Goal: Information Seeking & Learning: Learn about a topic

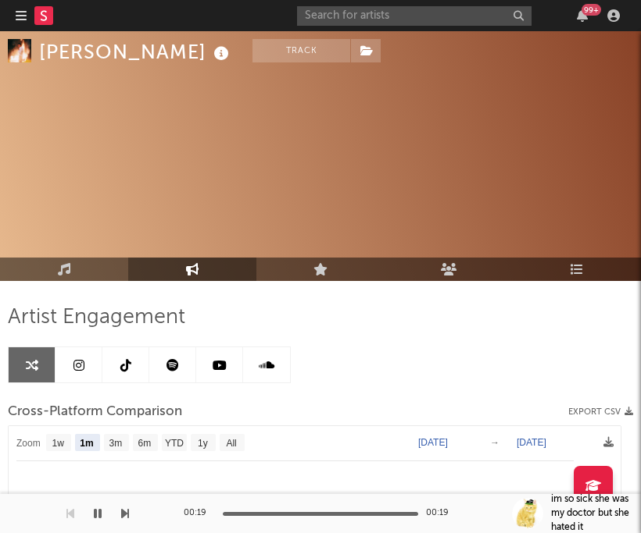
scroll to position [242, 0]
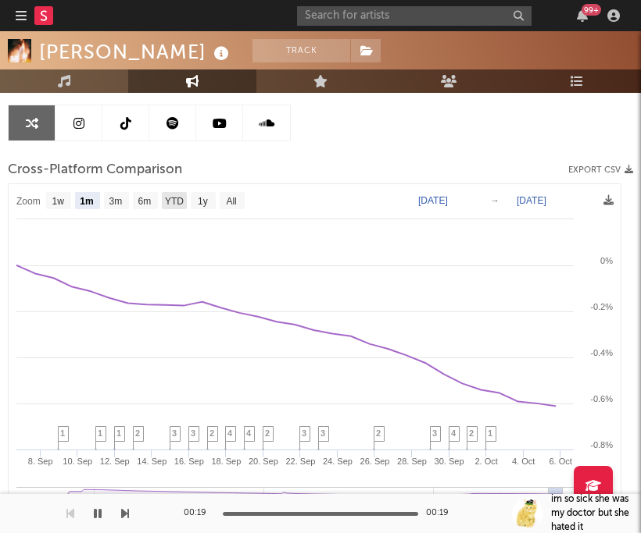
click at [184, 201] on rect at bounding box center [174, 200] width 25 height 17
select select "YTD"
type input "[DATE]"
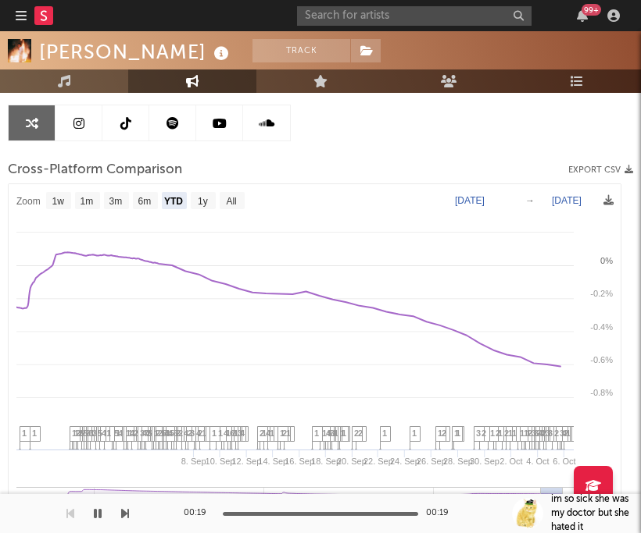
select select "1w"
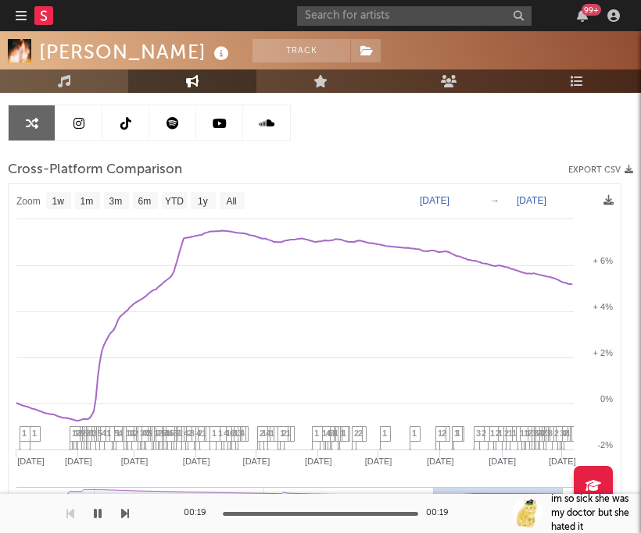
scroll to position [370, 0]
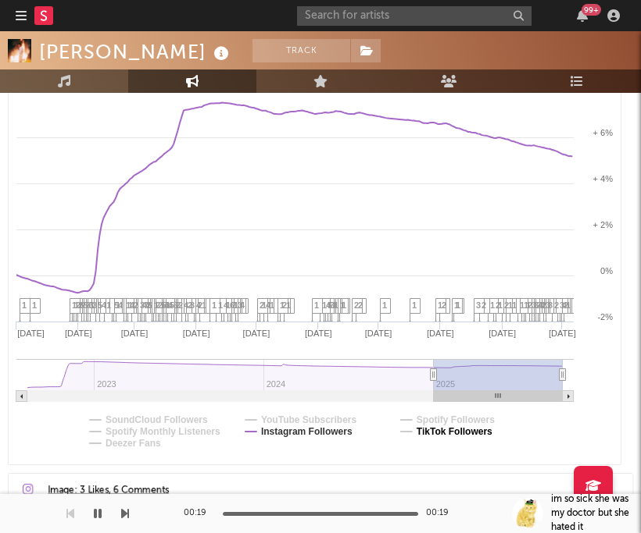
click at [440, 430] on text "TikTok Followers" at bounding box center [454, 431] width 76 height 11
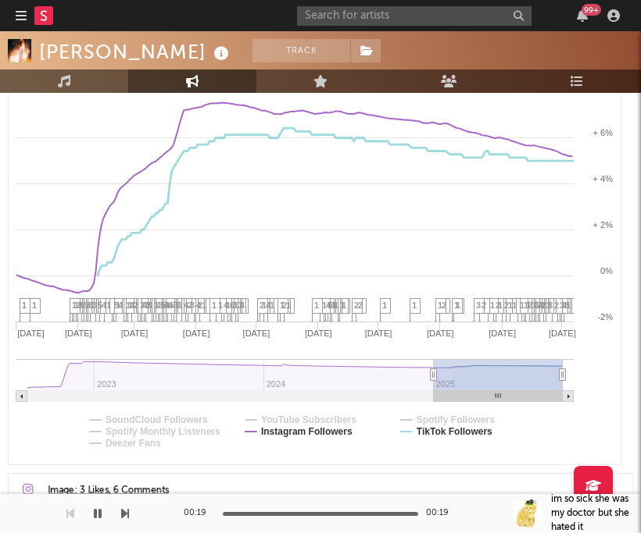
select select "1w"
click at [327, 429] on text "Instagram Followers" at bounding box center [306, 431] width 91 height 11
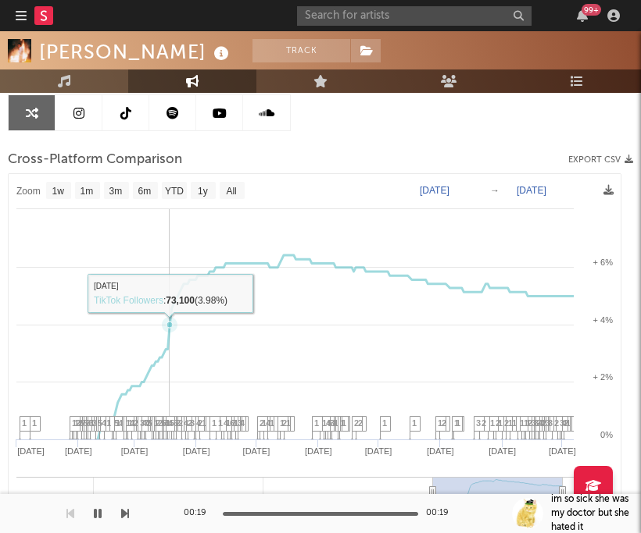
scroll to position [245, 0]
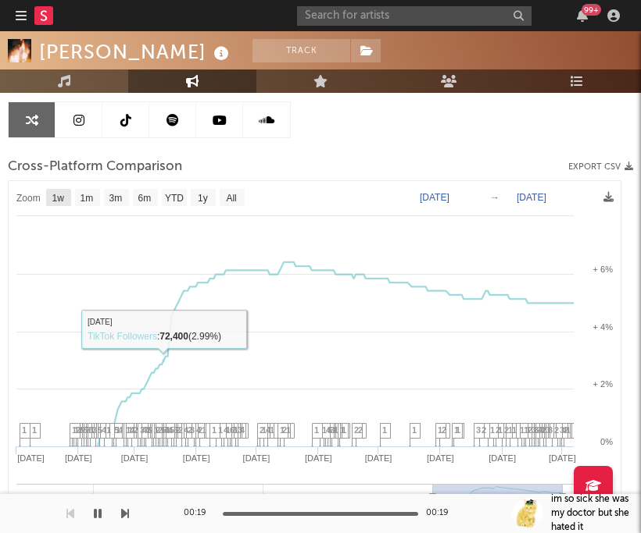
click at [63, 201] on text "1w" at bounding box center [58, 198] width 12 height 11
select select "1w"
type input "[DATE]"
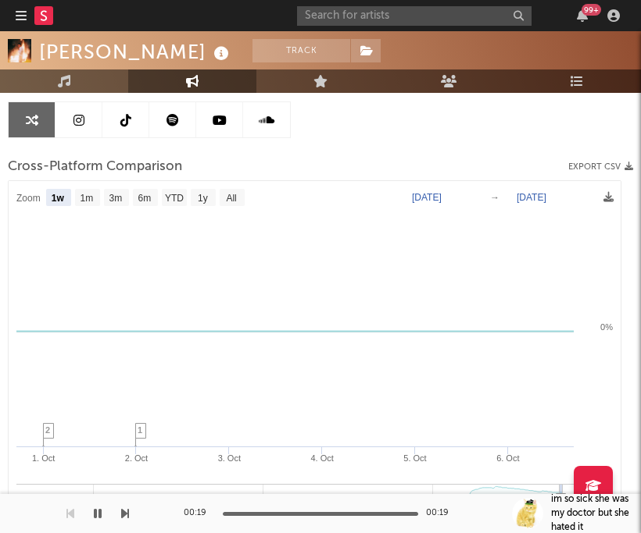
scroll to position [263, 0]
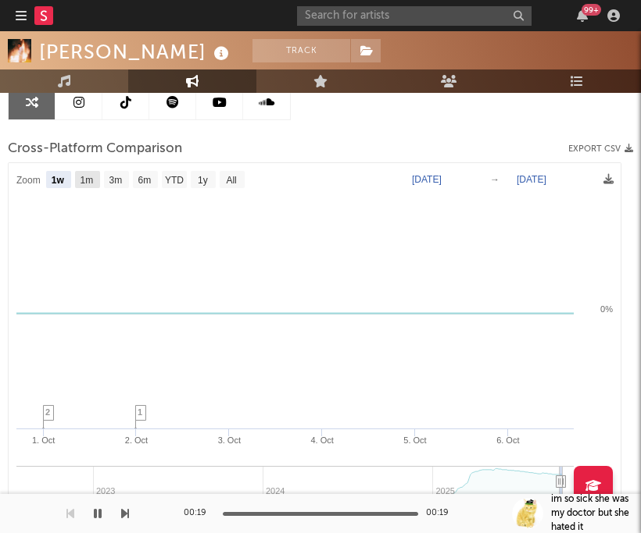
click at [83, 181] on text "1m" at bounding box center [86, 180] width 13 height 11
select select "1m"
type input "[DATE]"
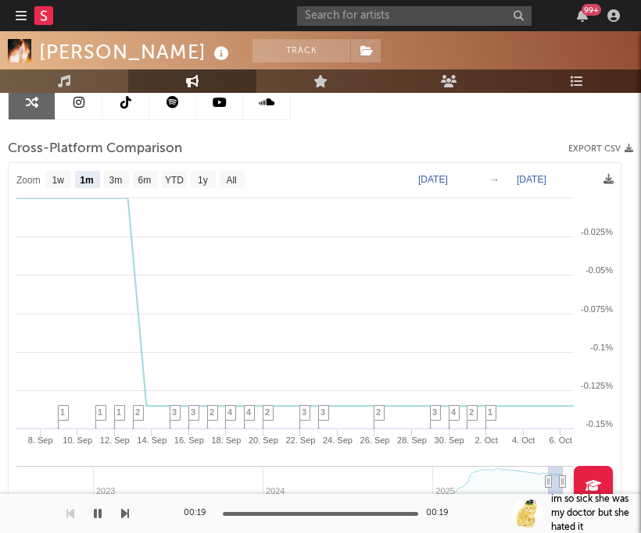
click at [174, 177] on text "YTD" at bounding box center [174, 180] width 19 height 11
select select "YTD"
type input "[DATE]"
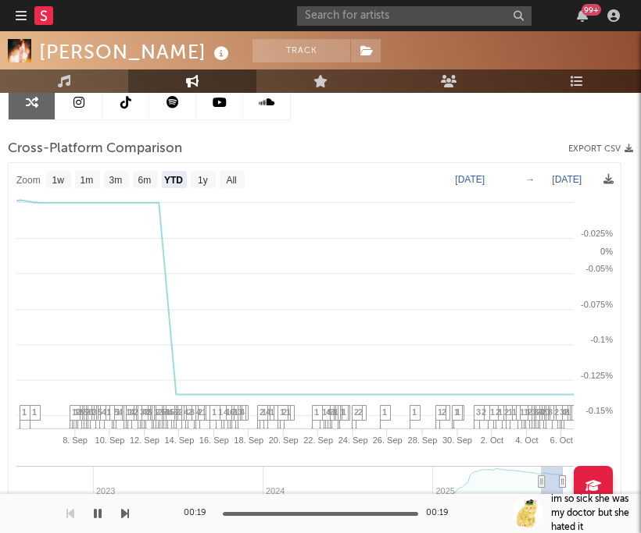
select select "1w"
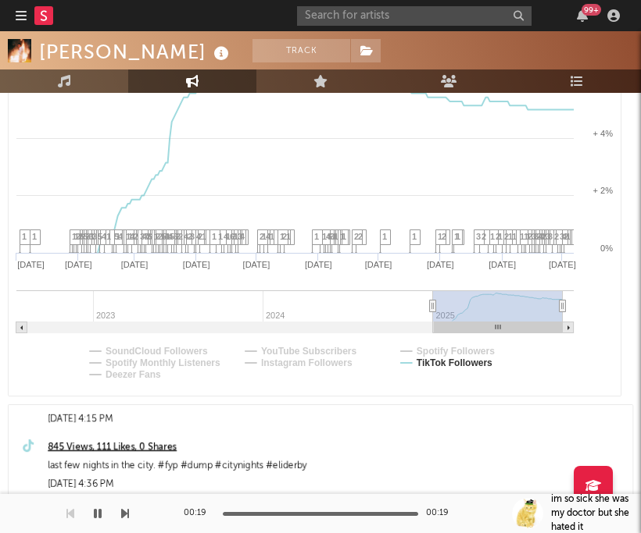
scroll to position [27, 0]
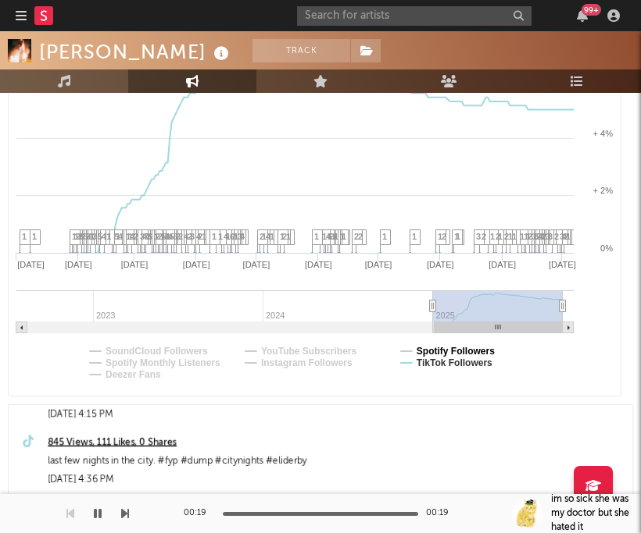
click at [478, 351] on text "Spotify Followers" at bounding box center [455, 351] width 78 height 11
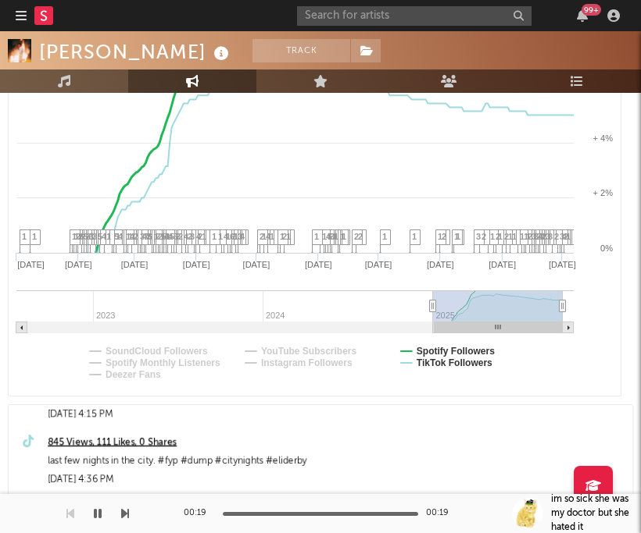
select select "1w"
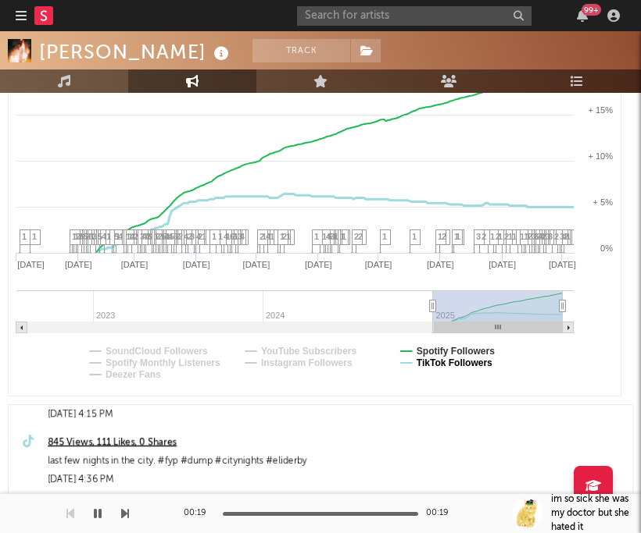
click at [462, 364] on text "TikTok Followers" at bounding box center [454, 363] width 76 height 11
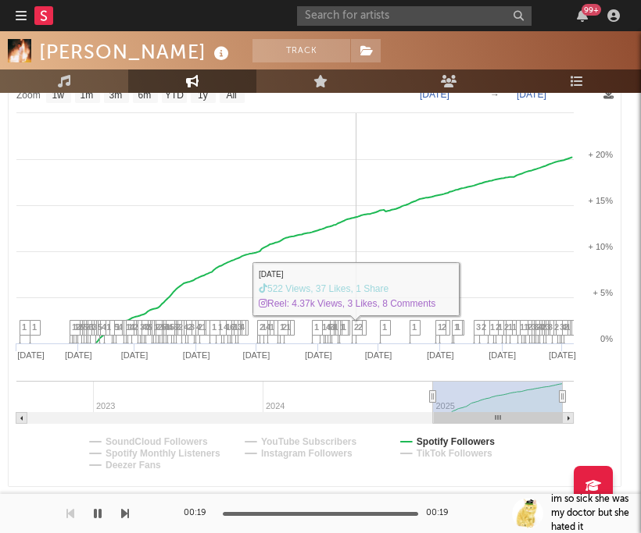
scroll to position [235, 0]
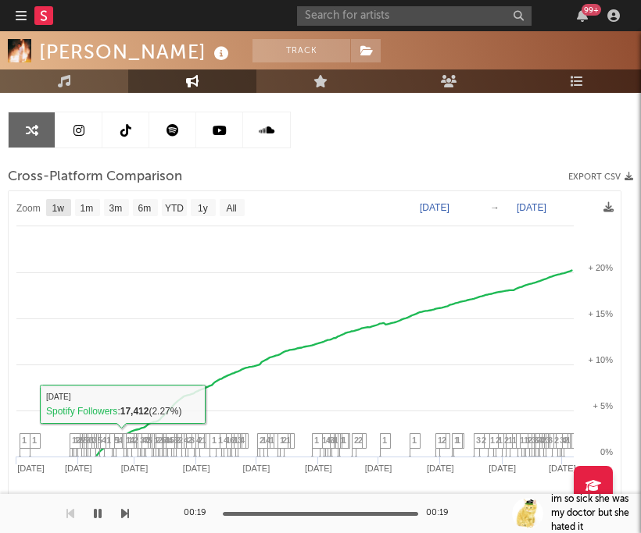
click at [64, 205] on text "1w" at bounding box center [58, 208] width 12 height 11
select select "1w"
type input "[DATE]"
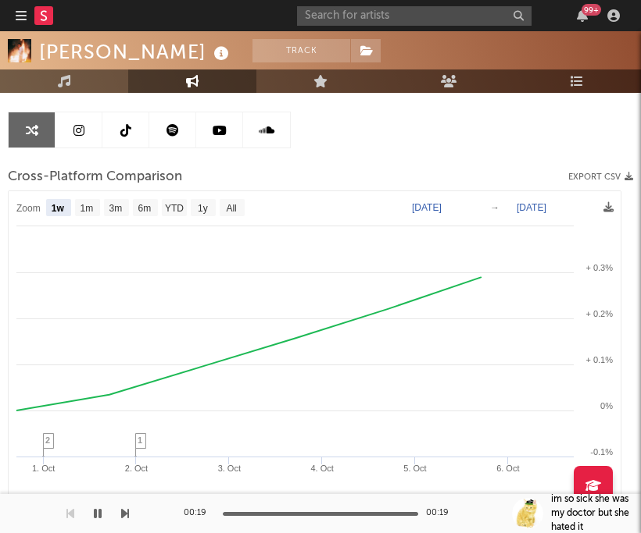
click at [92, 211] on text "1m" at bounding box center [86, 208] width 13 height 11
select select "1m"
type input "[DATE]"
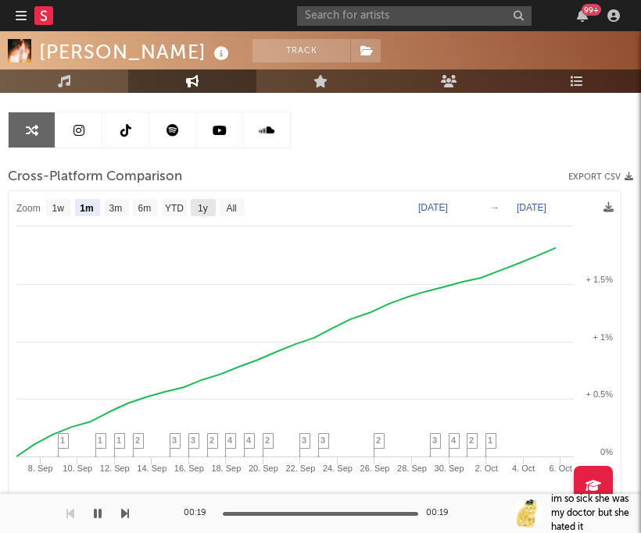
click at [203, 211] on text "1y" at bounding box center [203, 208] width 10 height 11
select select "1y"
type input "[DATE]"
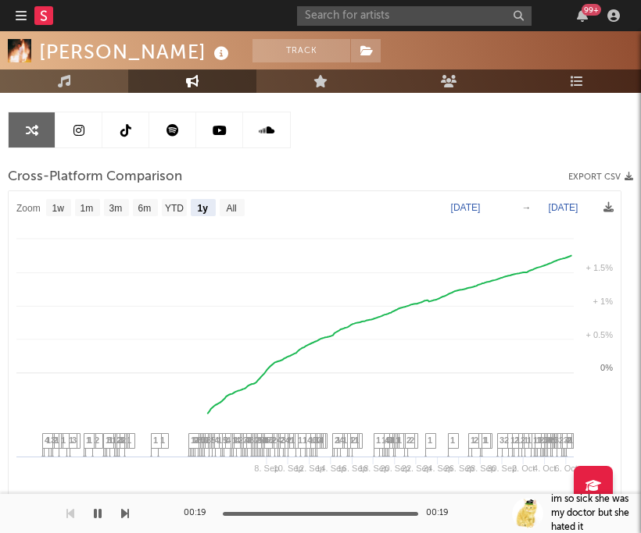
select select "1y"
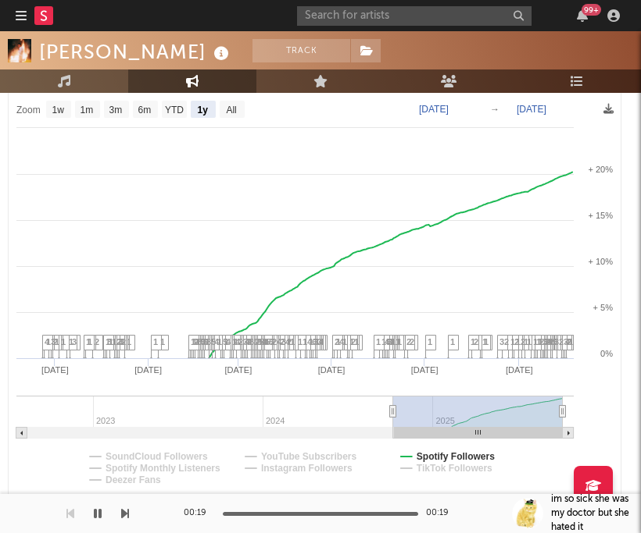
scroll to position [492, 0]
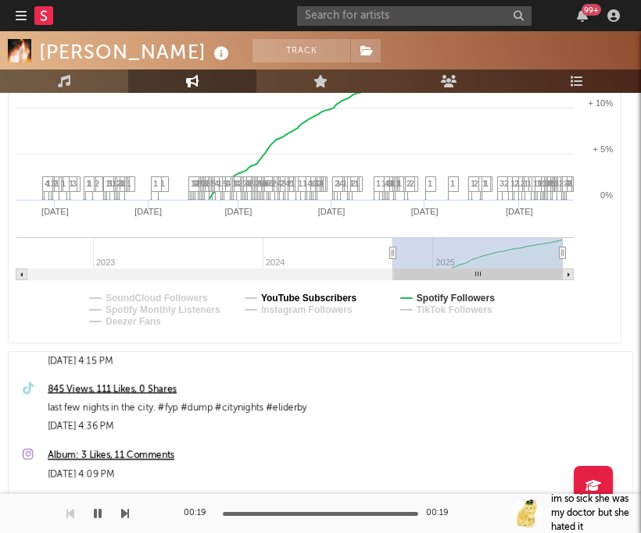
click at [270, 297] on text "YouTube Subscribers" at bounding box center [309, 298] width 96 height 11
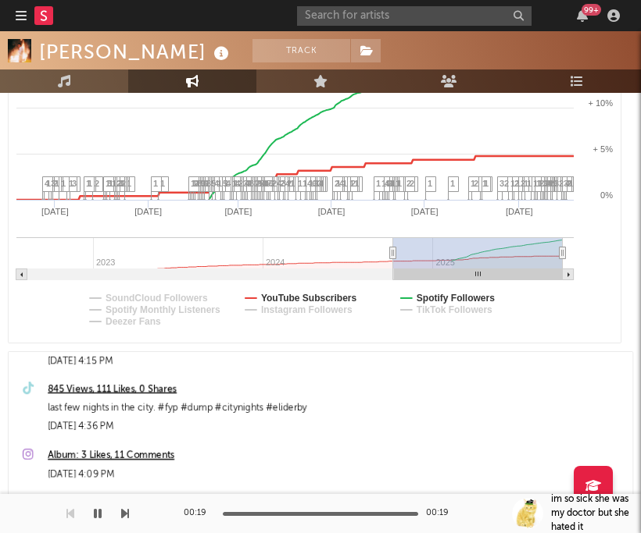
select select "1y"
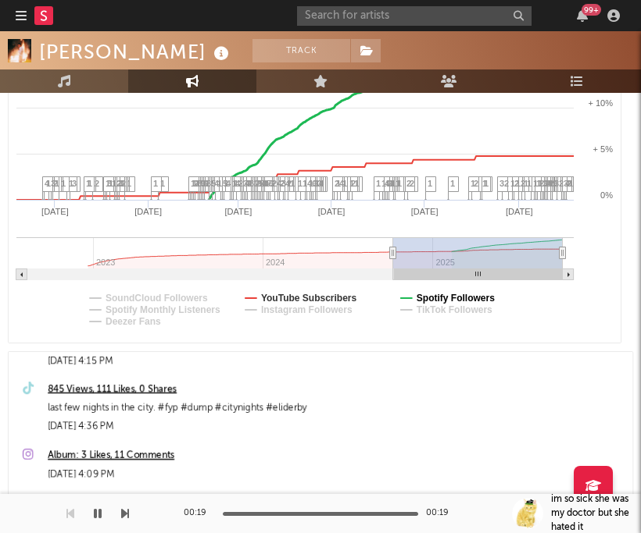
click at [431, 296] on text "Spotify Followers" at bounding box center [455, 298] width 78 height 11
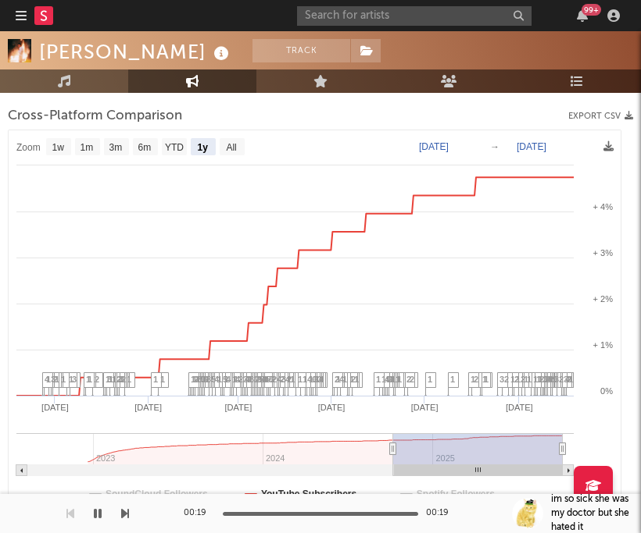
scroll to position [273, 0]
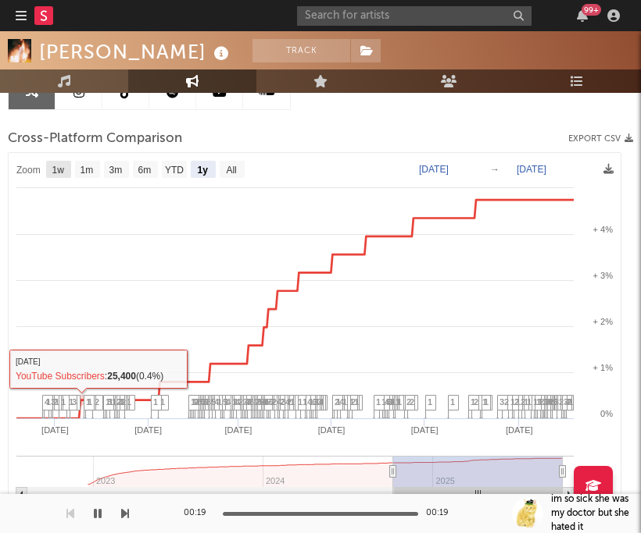
click at [50, 169] on rect at bounding box center [58, 169] width 25 height 17
select select "1w"
type input "[DATE]"
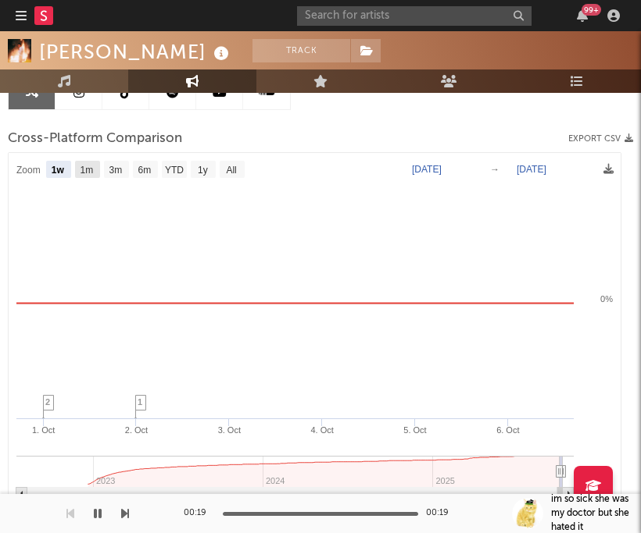
click at [91, 171] on text "1m" at bounding box center [86, 170] width 13 height 11
select select "1m"
type input "[DATE]"
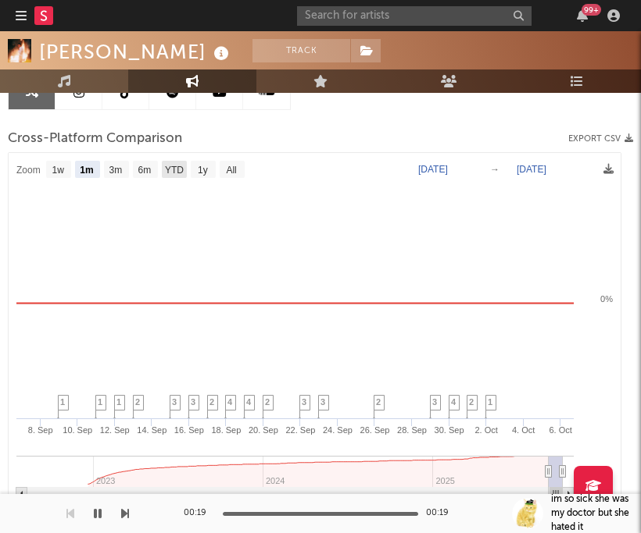
click at [184, 172] on rect at bounding box center [174, 169] width 25 height 17
select select "YTD"
type input "[DATE]"
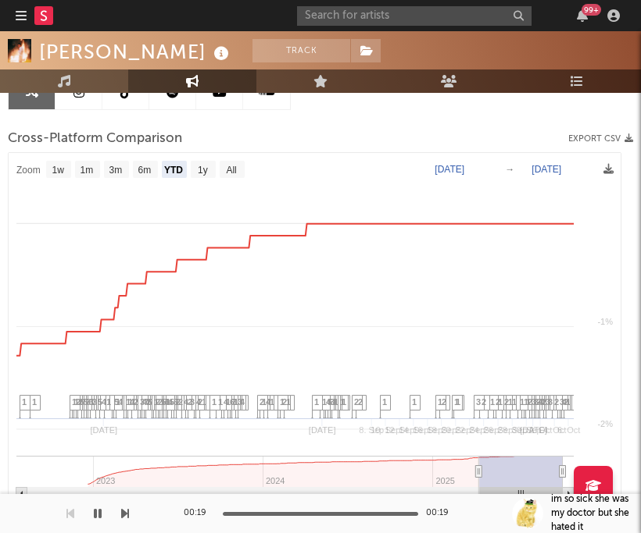
select select "1w"
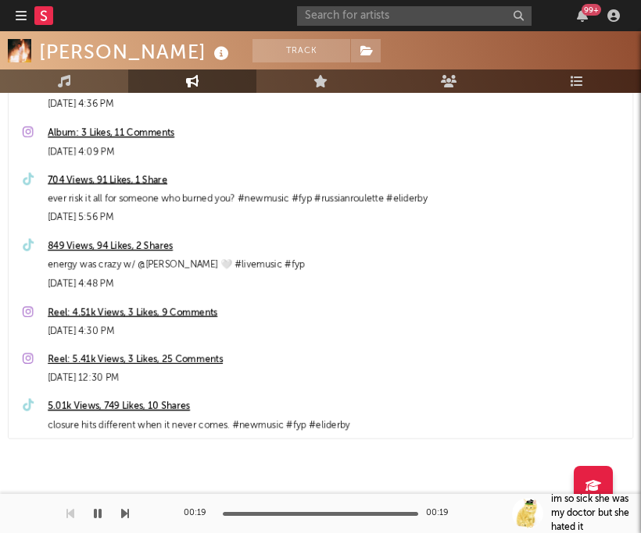
scroll to position [0, 0]
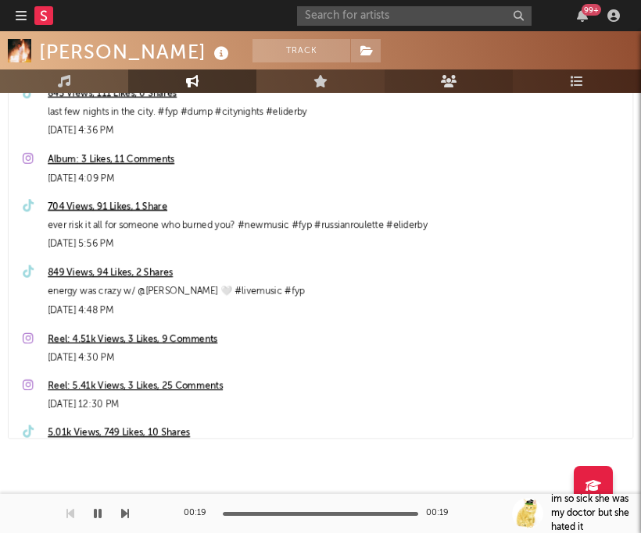
click at [458, 89] on link "Audience" at bounding box center [448, 81] width 128 height 23
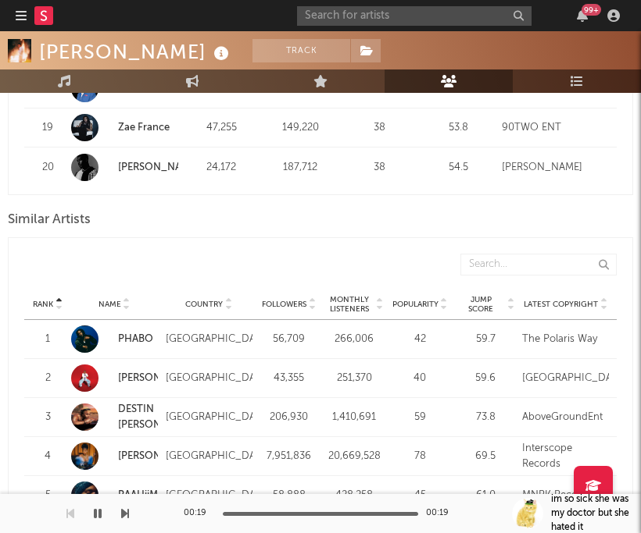
scroll to position [1864, 0]
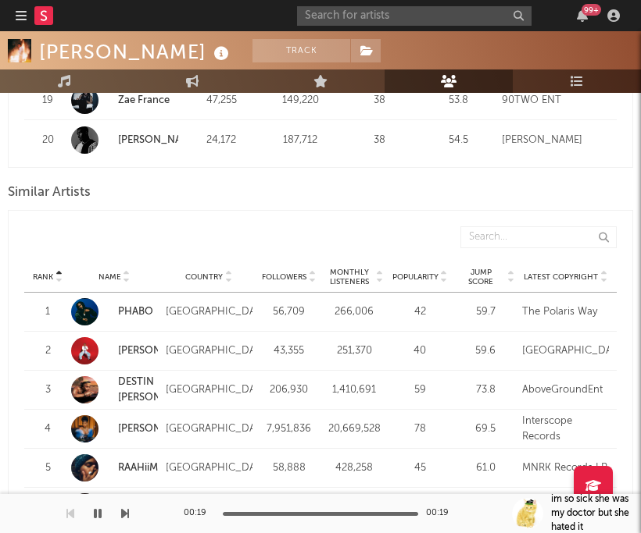
click at [342, 280] on span "Monthly Listeners" at bounding box center [350, 277] width 48 height 19
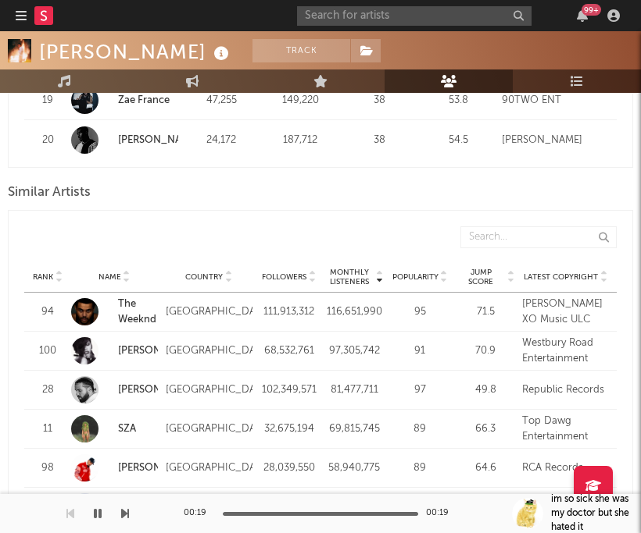
click at [351, 277] on span "Monthly Listeners" at bounding box center [350, 277] width 48 height 19
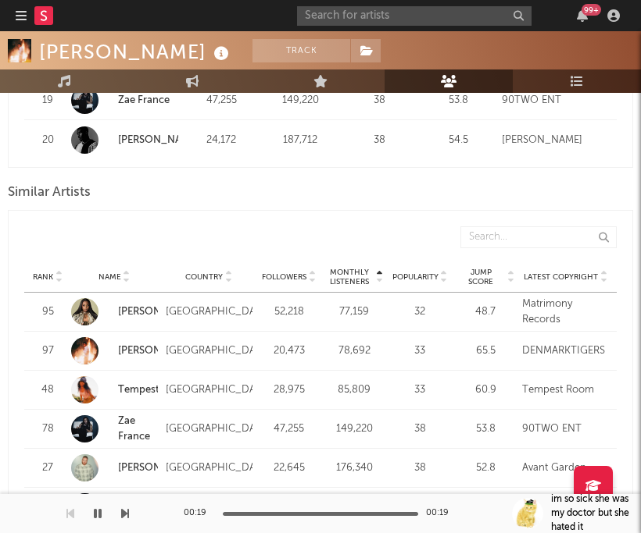
click at [352, 277] on span "Monthly Listeners" at bounding box center [350, 277] width 48 height 19
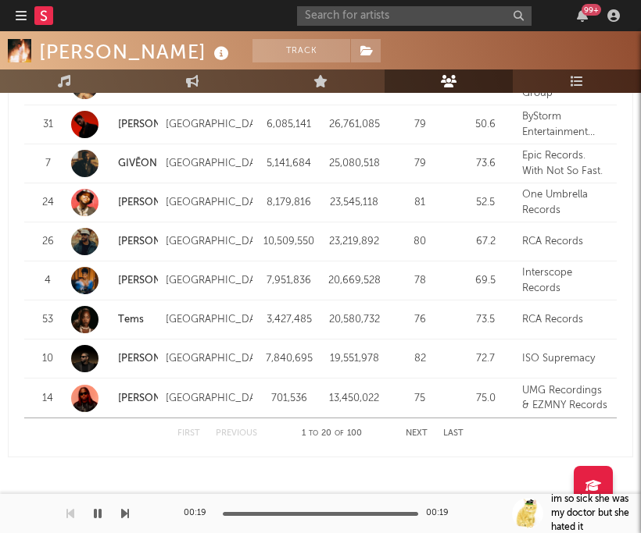
scroll to position [2520, 0]
click at [412, 436] on button "Next" at bounding box center [416, 434] width 22 height 9
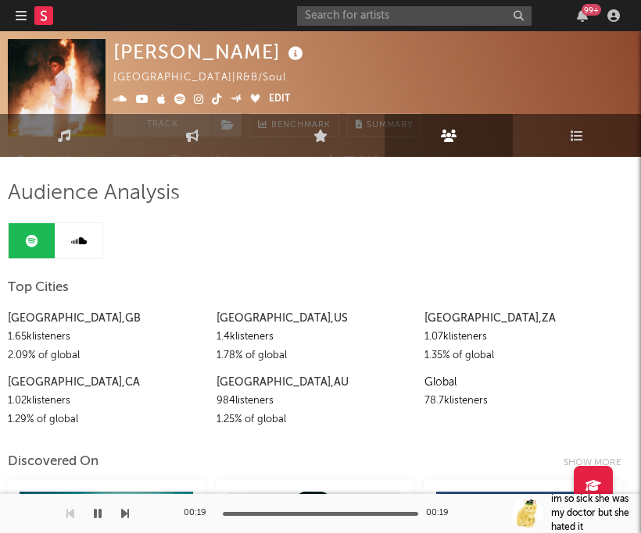
scroll to position [0, 0]
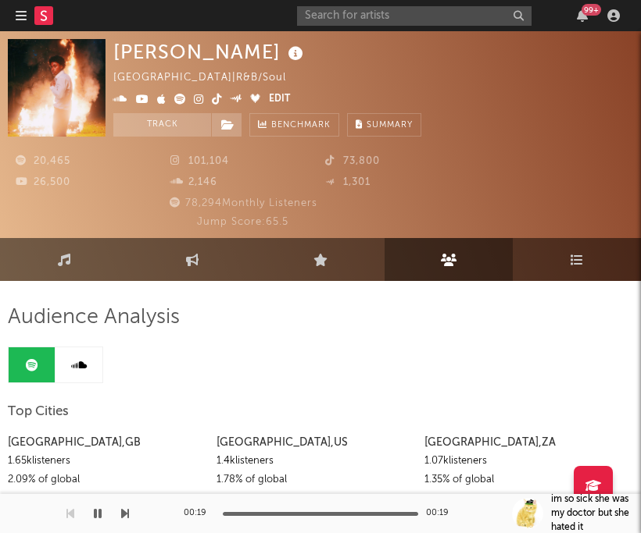
click at [216, 98] on icon at bounding box center [217, 99] width 10 height 11
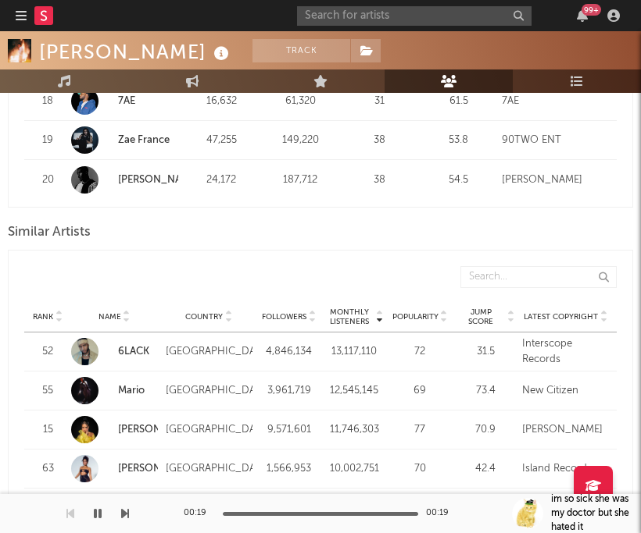
scroll to position [1594, 0]
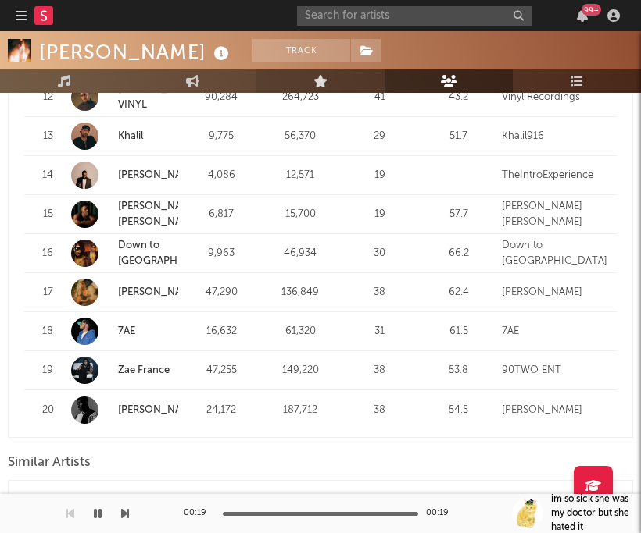
click at [316, 82] on icon at bounding box center [320, 81] width 15 height 12
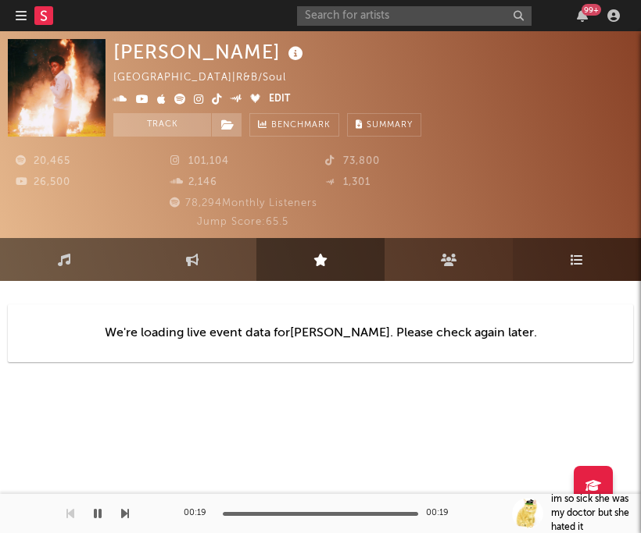
click at [582, 273] on link "Playlists/Charts" at bounding box center [576, 259] width 128 height 43
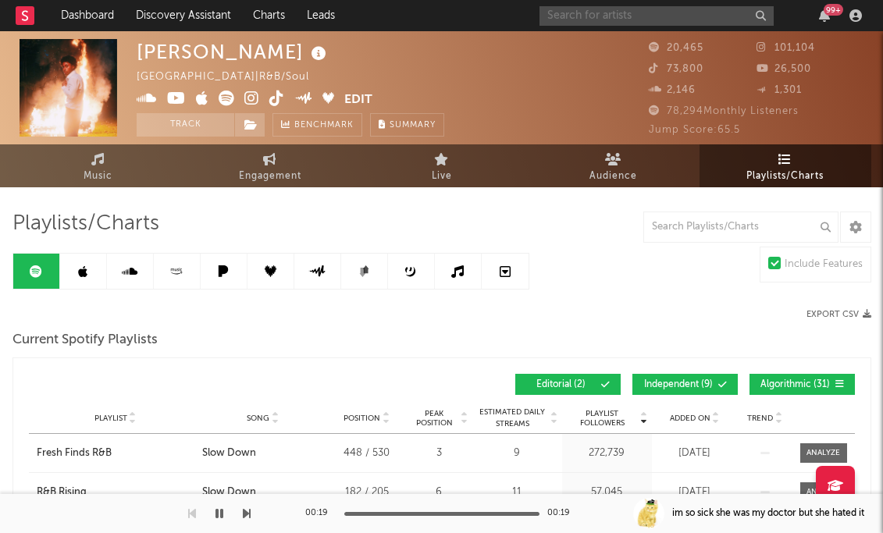
click at [640, 9] on input "text" at bounding box center [657, 16] width 234 height 20
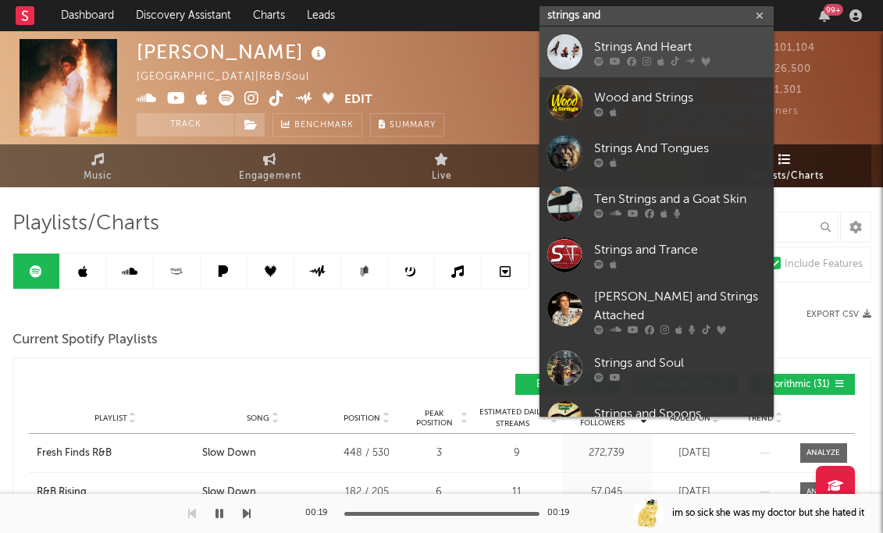
type input "strings and"
click at [640, 34] on link "Strings And Heart" at bounding box center [657, 52] width 234 height 51
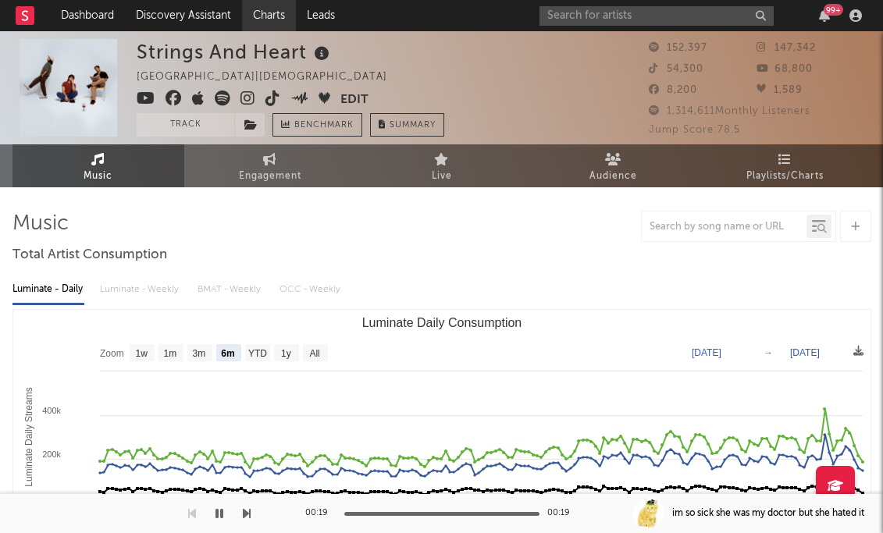
select select "6m"
click at [630, 167] on span "Audience" at bounding box center [614, 176] width 48 height 19
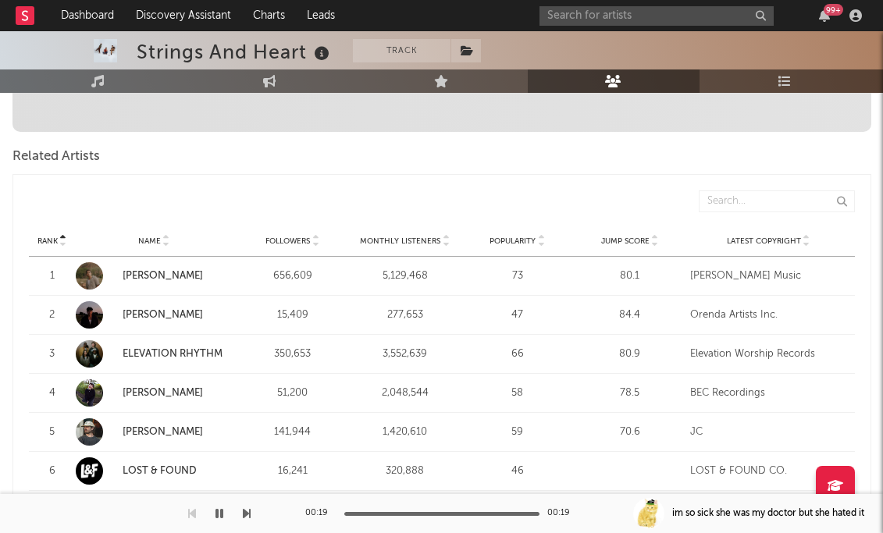
scroll to position [494, 0]
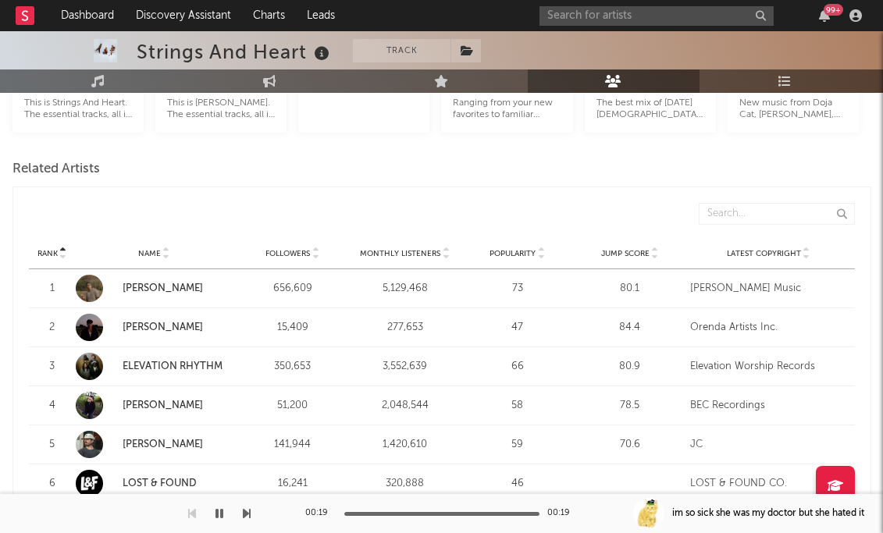
click at [134, 250] on div "Name" at bounding box center [154, 254] width 157 height 12
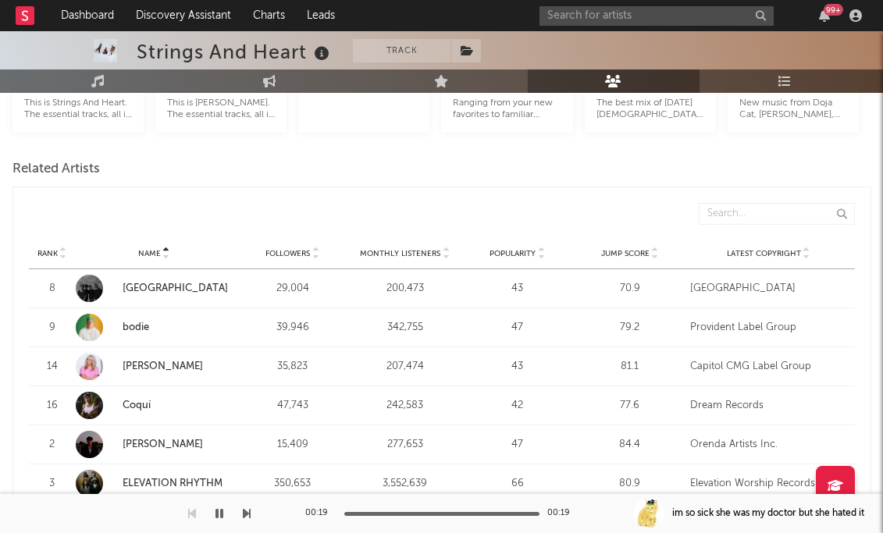
click at [159, 252] on span "Name" at bounding box center [149, 253] width 23 height 9
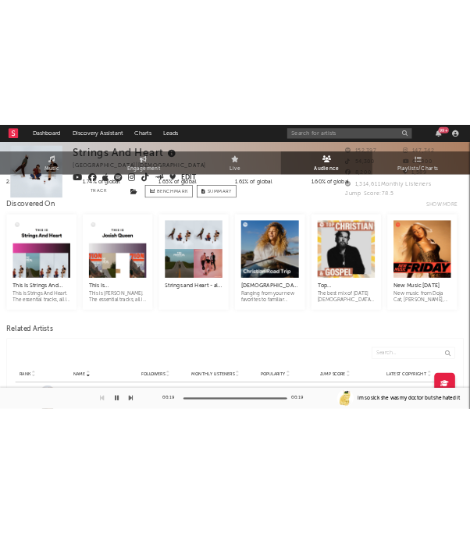
scroll to position [0, 0]
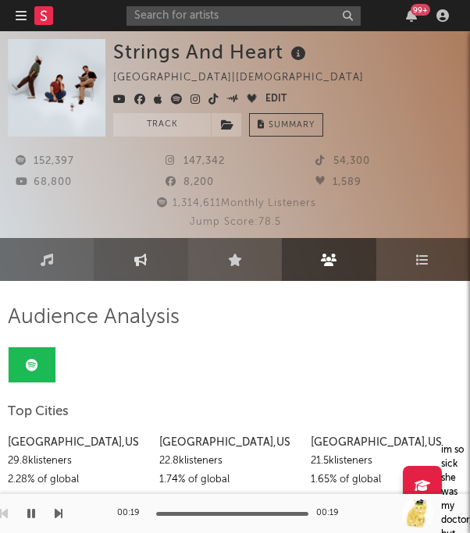
click at [156, 261] on link "Engagement" at bounding box center [141, 259] width 94 height 43
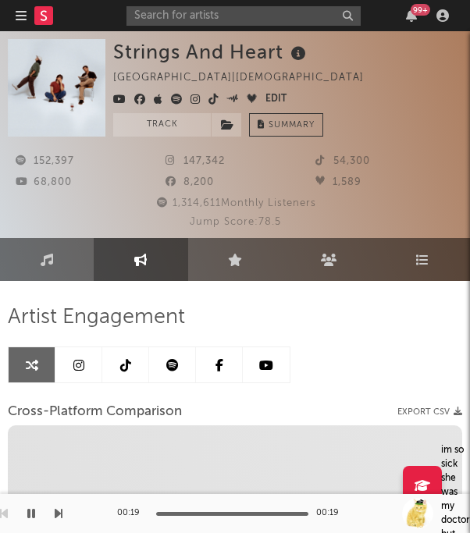
select select "1w"
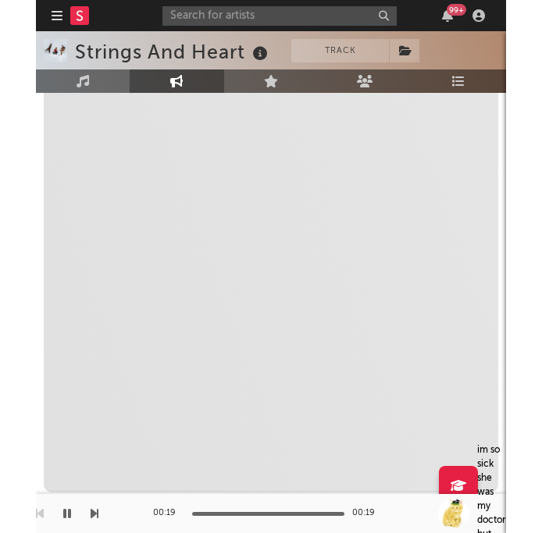
scroll to position [341, 0]
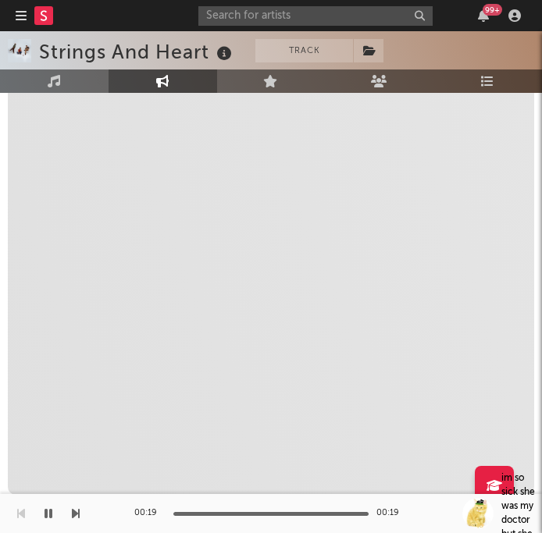
select select "1w"
select select "1m"
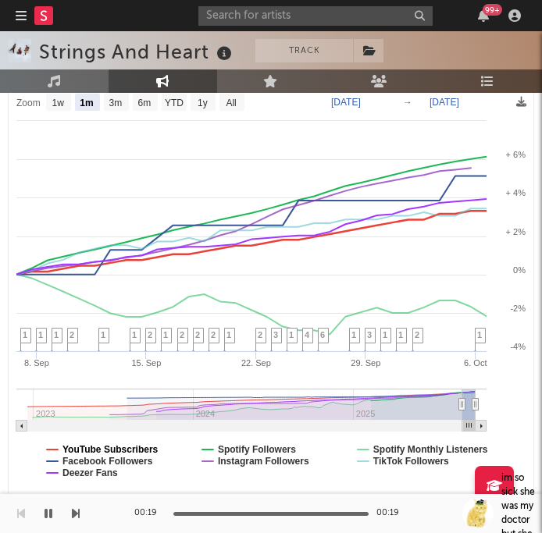
click at [93, 450] on text "YouTube Subscribers" at bounding box center [110, 449] width 96 height 11
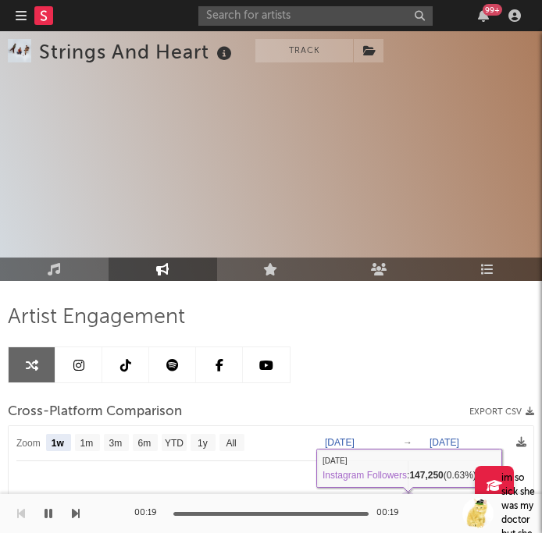
scroll to position [341, 0]
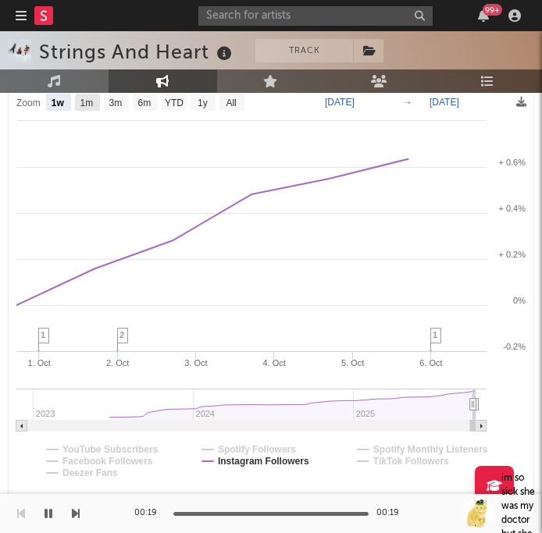
click at [84, 102] on text "1m" at bounding box center [86, 103] width 13 height 11
select select "1m"
type input "[DATE]"
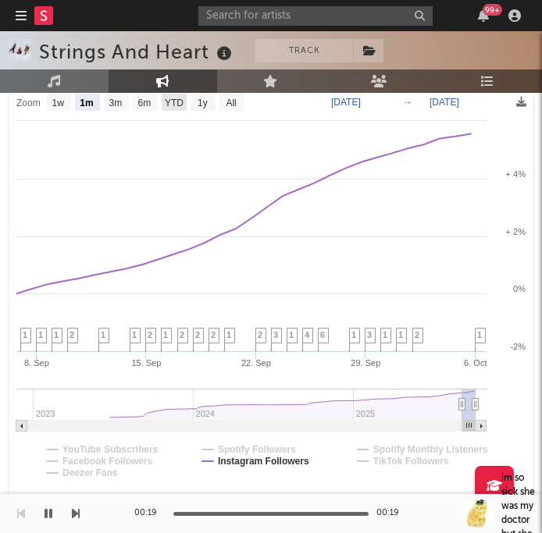
click at [178, 107] on text "YTD" at bounding box center [174, 103] width 19 height 11
select select "YTD"
type input "[DATE]"
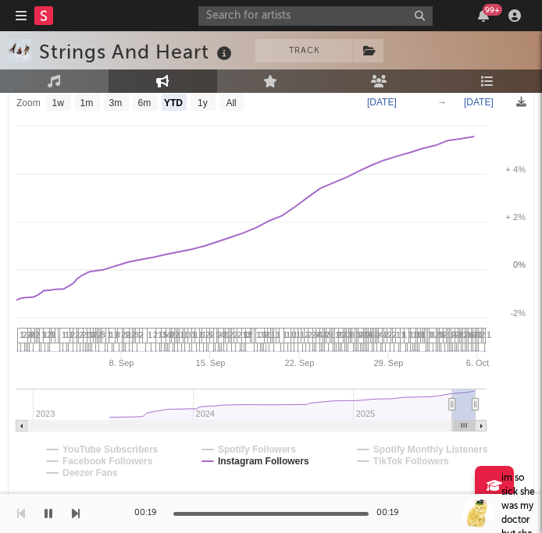
select select "1w"
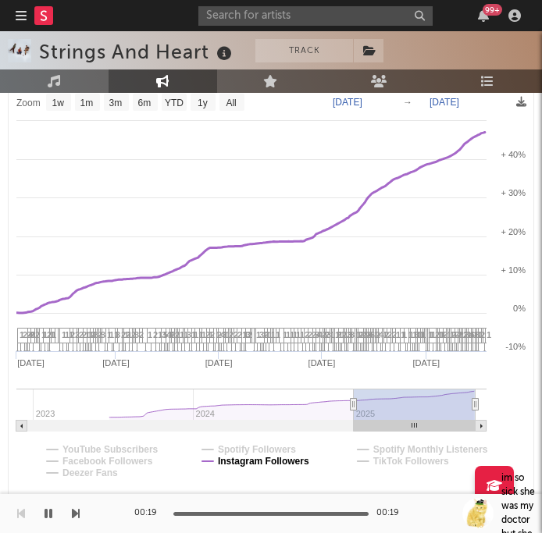
click at [306, 458] on text "Instagram Followers" at bounding box center [263, 461] width 91 height 11
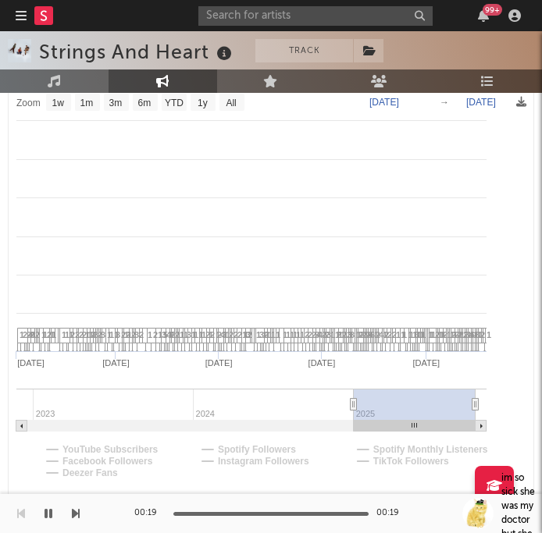
select select "1w"
click at [381, 458] on text "TikTok Followers" at bounding box center [411, 461] width 76 height 11
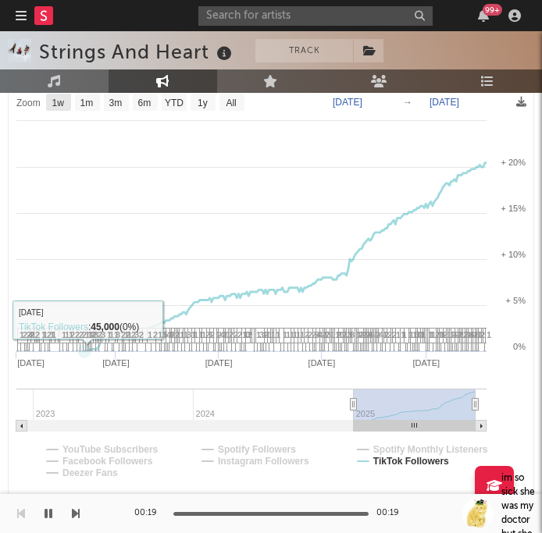
click at [59, 98] on text "1w" at bounding box center [58, 103] width 12 height 11
select select "1w"
type input "[DATE]"
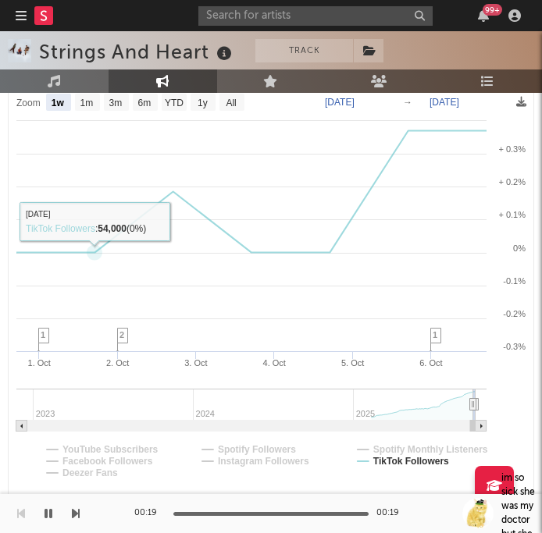
click at [87, 101] on text "1m" at bounding box center [86, 103] width 13 height 11
select select "1m"
type input "[DATE]"
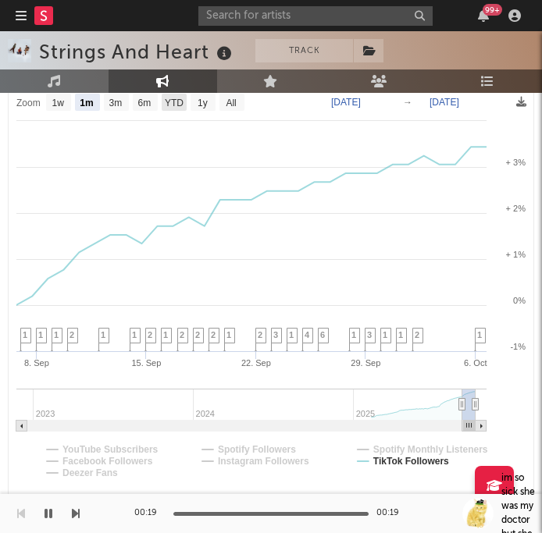
click at [177, 102] on text "YTD" at bounding box center [174, 103] width 19 height 11
select select "YTD"
type input "[DATE]"
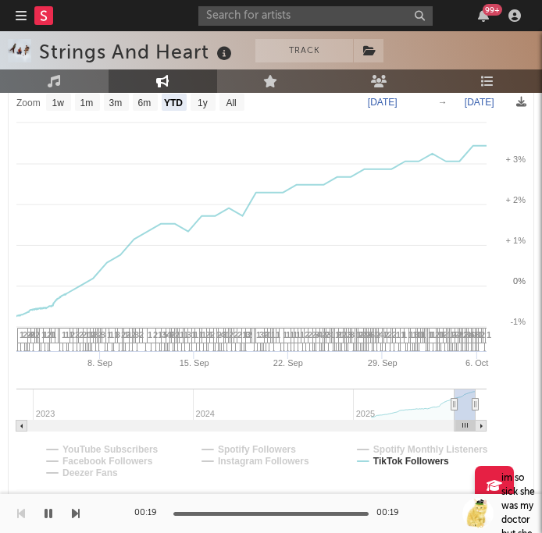
select select "1w"
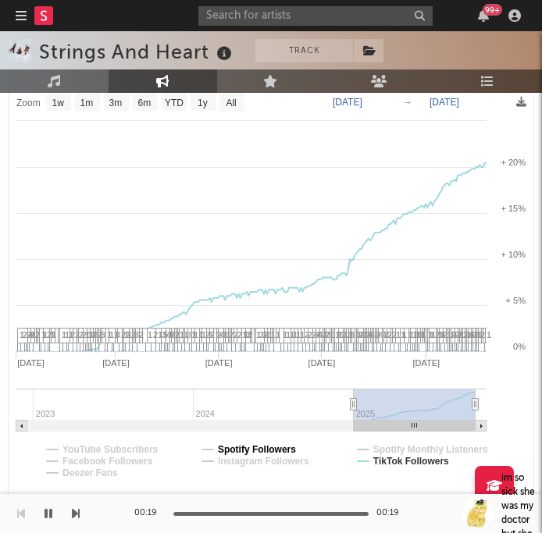
click at [219, 450] on text "Spotify Followers" at bounding box center [257, 449] width 78 height 11
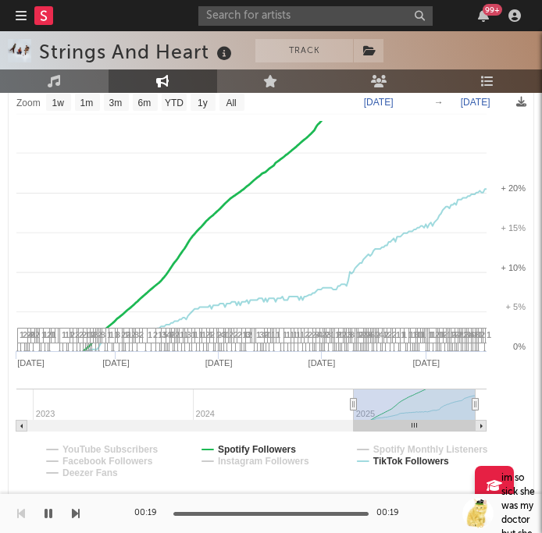
select select "1w"
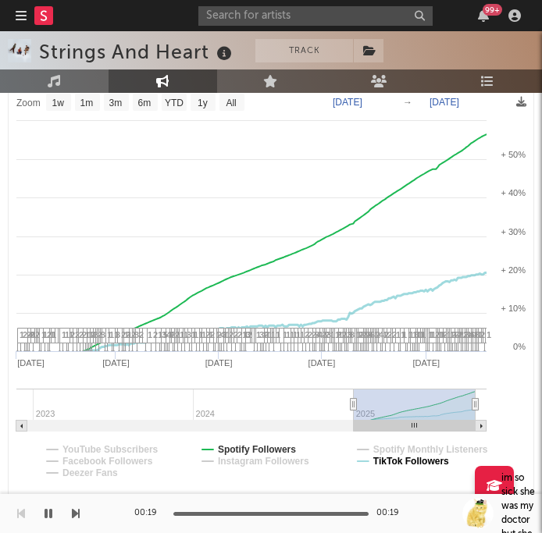
click at [422, 460] on text "TikTok Followers" at bounding box center [411, 461] width 76 height 11
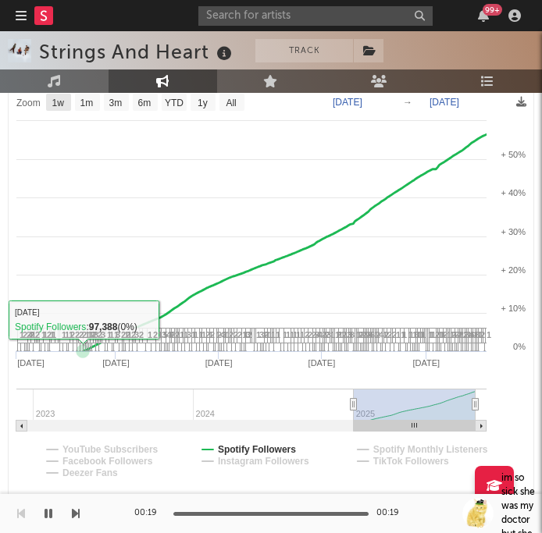
click at [62, 99] on text "1w" at bounding box center [58, 103] width 12 height 11
select select "1w"
type input "[DATE]"
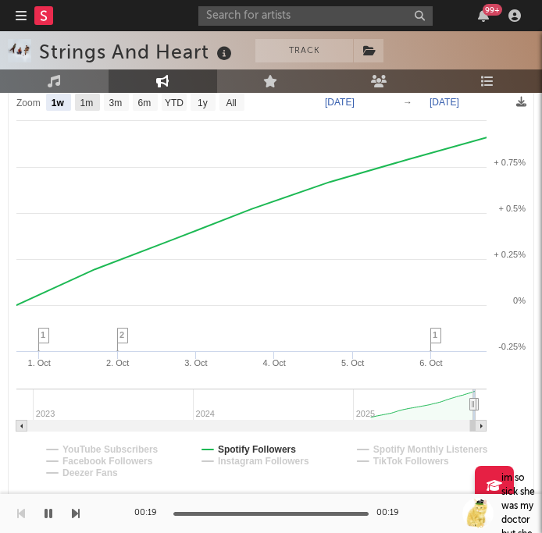
click at [91, 100] on text "1m" at bounding box center [86, 103] width 13 height 11
select select "1m"
type input "[DATE]"
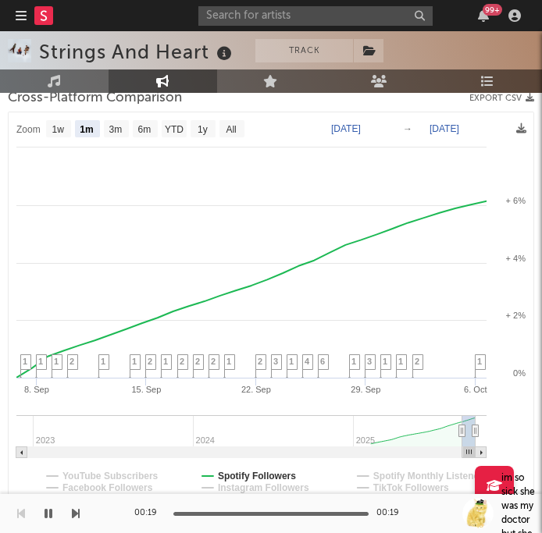
scroll to position [292, 0]
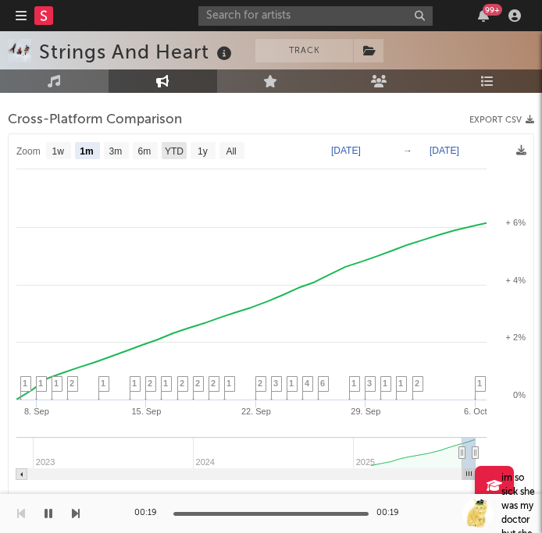
click at [179, 148] on text "YTD" at bounding box center [174, 151] width 19 height 11
select select "YTD"
type input "[DATE]"
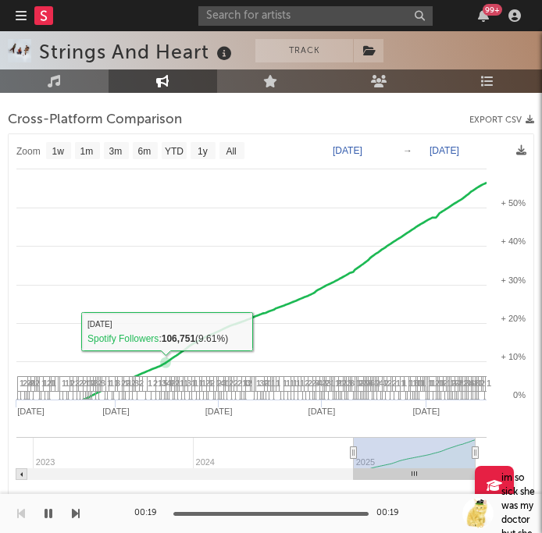
click at [172, 143] on rect at bounding box center [174, 150] width 25 height 17
select select "YTD"
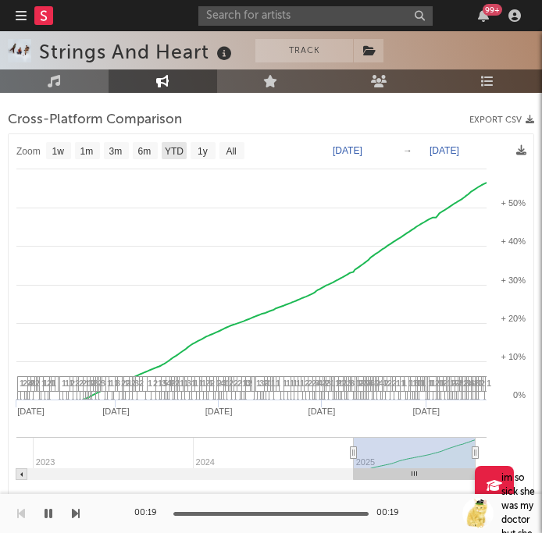
click at [173, 154] on text "YTD" at bounding box center [174, 151] width 19 height 11
select select "YTD"
select select "1w"
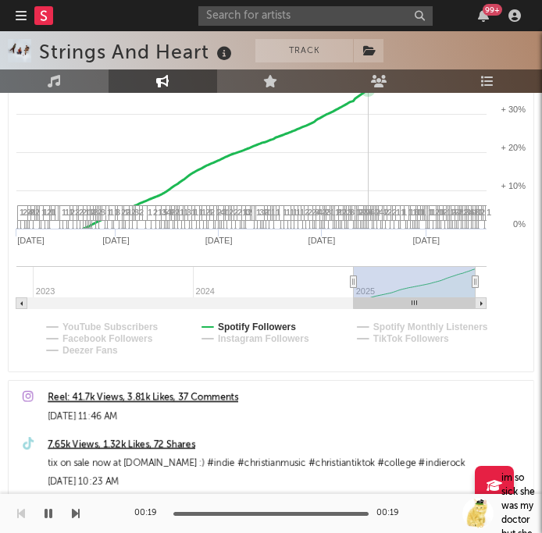
scroll to position [466, 0]
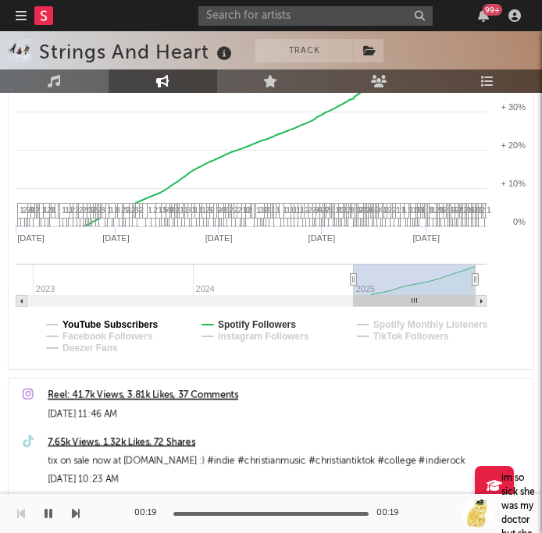
click at [102, 323] on text "YouTube Subscribers" at bounding box center [110, 324] width 96 height 11
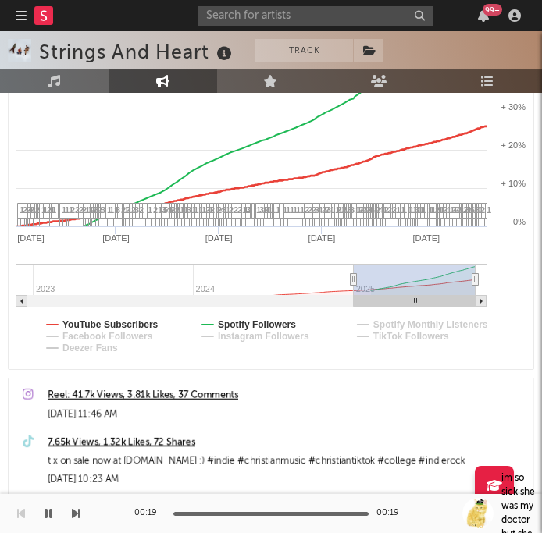
select select "1w"
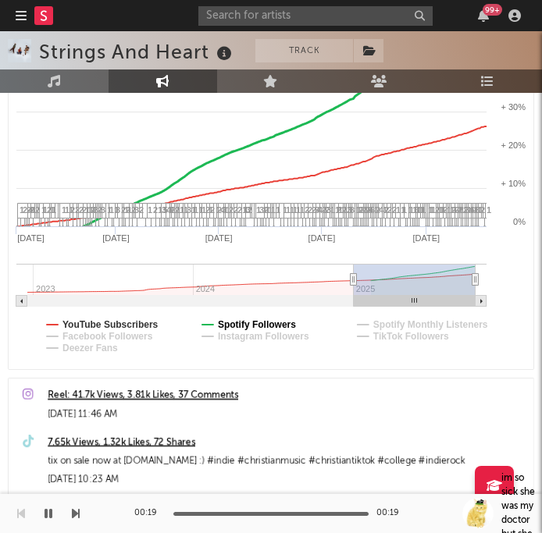
click at [237, 322] on text "Spotify Followers" at bounding box center [257, 324] width 78 height 11
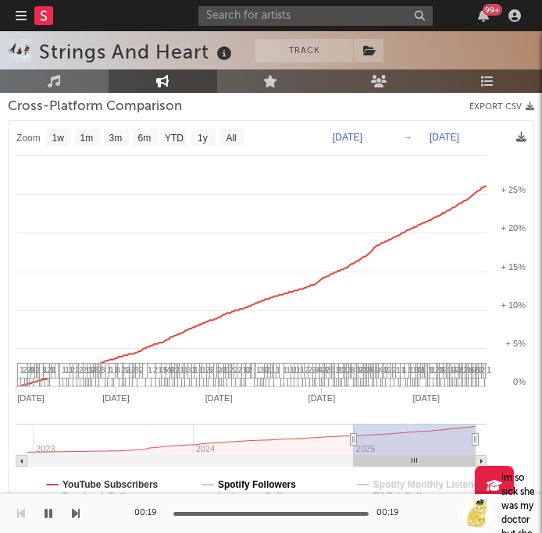
scroll to position [296, 0]
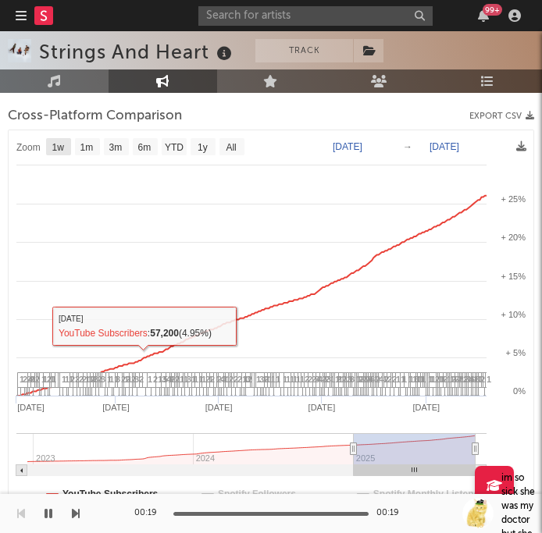
click at [55, 145] on text "1w" at bounding box center [58, 147] width 12 height 11
select select "1w"
type input "[DATE]"
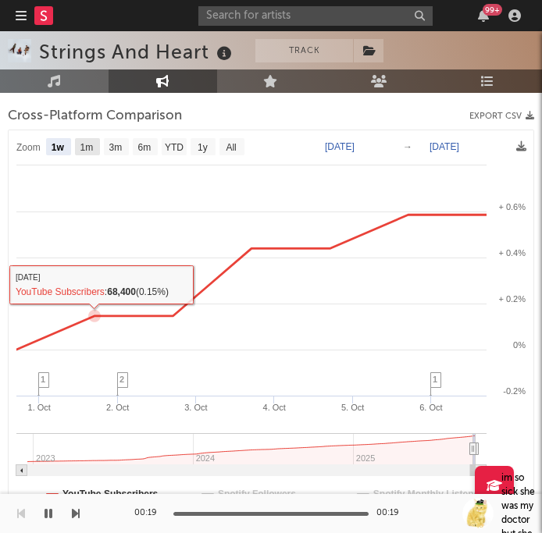
click at [88, 150] on text "1m" at bounding box center [86, 147] width 13 height 11
select select "1m"
type input "[DATE]"
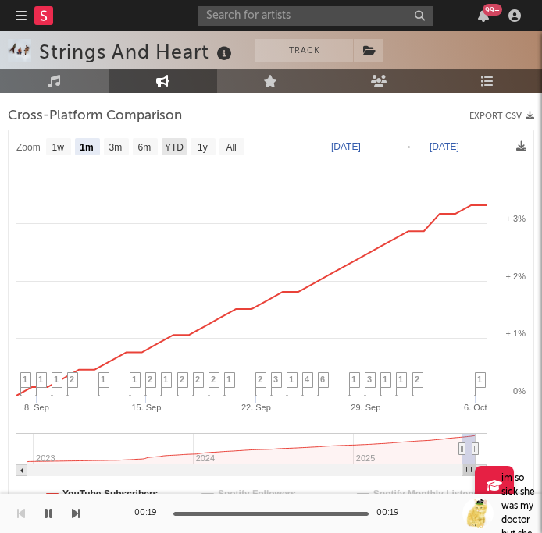
click at [174, 146] on text "YTD" at bounding box center [174, 147] width 19 height 11
select select "YTD"
type input "[DATE]"
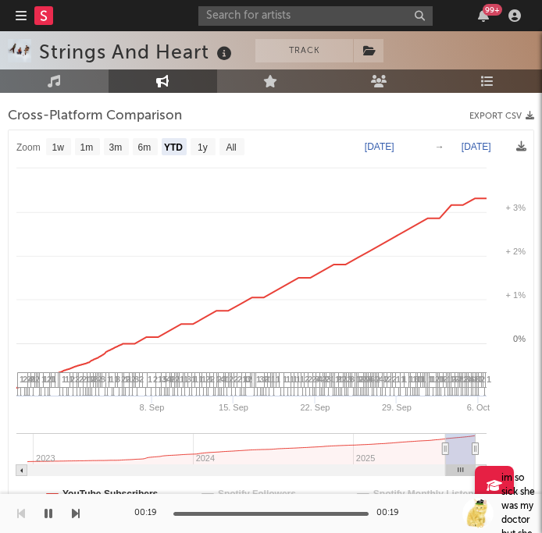
select select "1w"
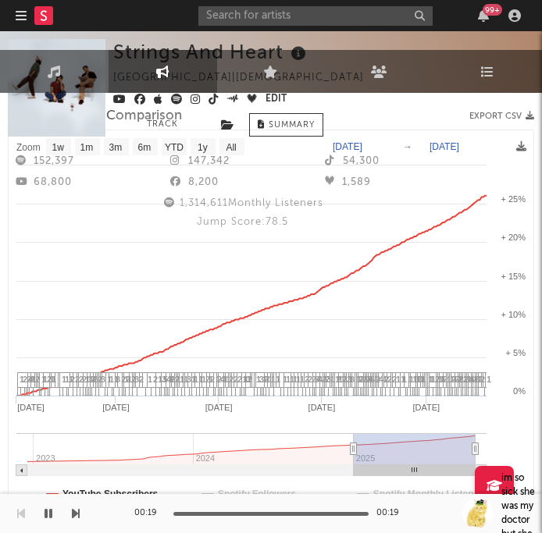
scroll to position [0, 0]
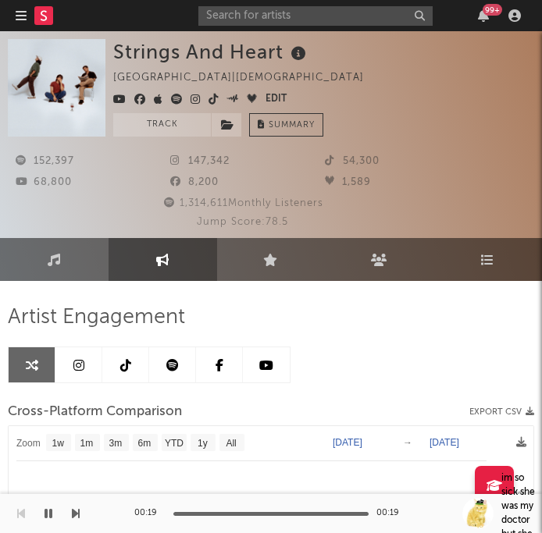
click at [213, 163] on span "147,342" at bounding box center [199, 161] width 59 height 10
click at [177, 160] on icon at bounding box center [178, 160] width 16 height 10
click at [187, 103] on span at bounding box center [189, 100] width 152 height 19
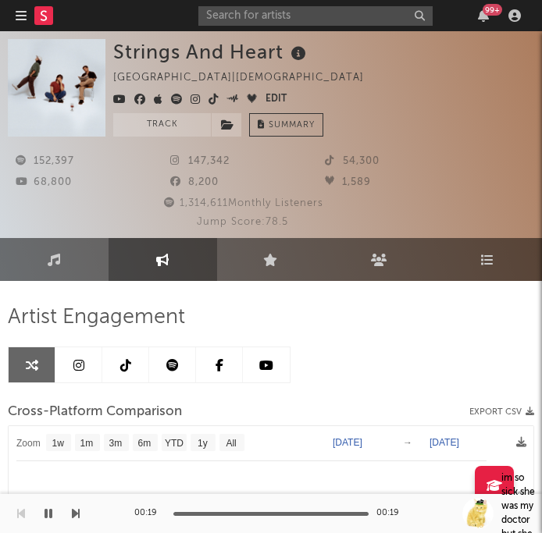
click at [192, 103] on icon at bounding box center [196, 99] width 10 height 11
click at [213, 104] on icon at bounding box center [214, 99] width 10 height 11
click at [175, 103] on icon at bounding box center [177, 99] width 12 height 11
click at [124, 99] on icon at bounding box center [119, 99] width 13 height 11
